Goal: Task Accomplishment & Management: Manage account settings

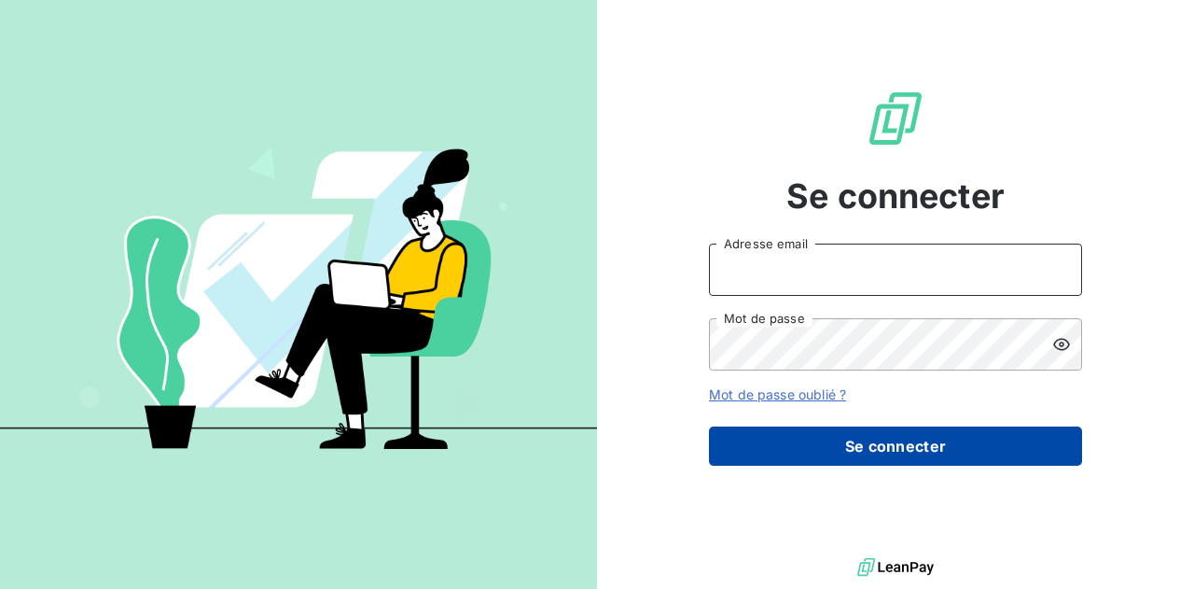
type input "[EMAIL_ADDRESS][DOMAIN_NAME]"
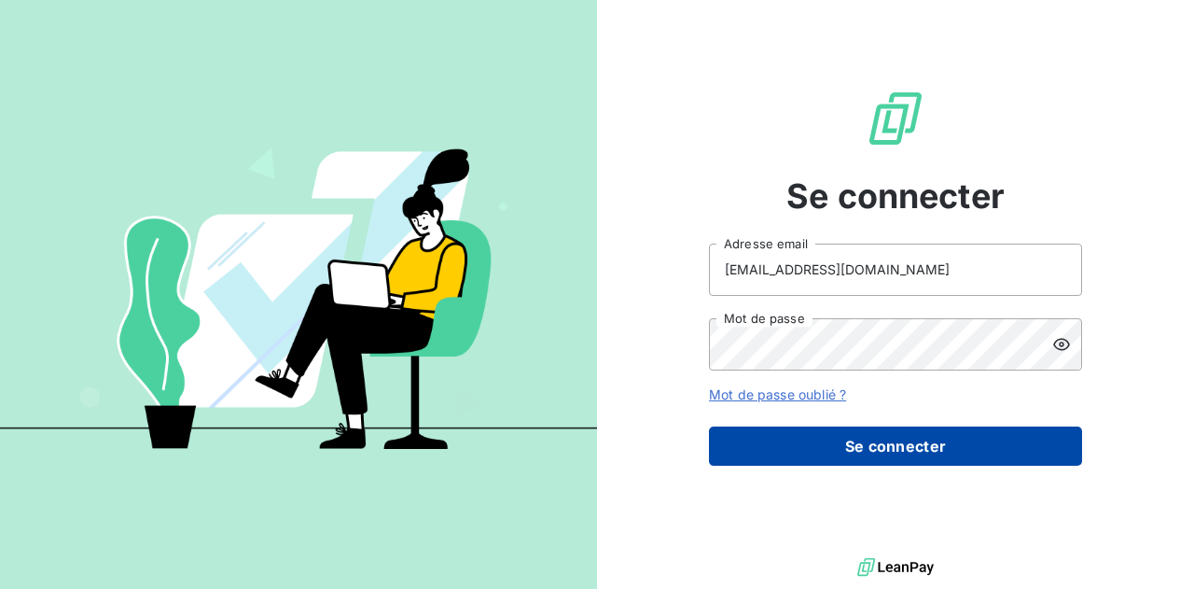
click at [902, 439] on button "Se connecter" at bounding box center [895, 445] width 373 height 39
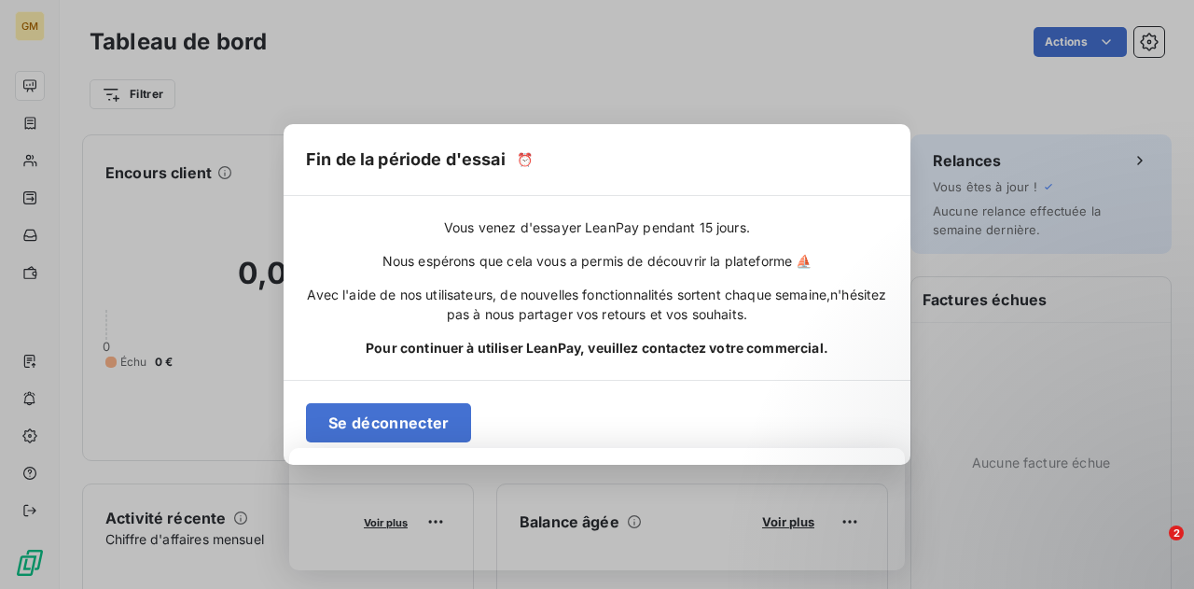
click at [457, 104] on div "Fin de la période d'essai ⏰ Vous venez d'essayer LeanPay pendant 15 jours. Nous…" at bounding box center [597, 294] width 1194 height 589
